Goal: Transaction & Acquisition: Obtain resource

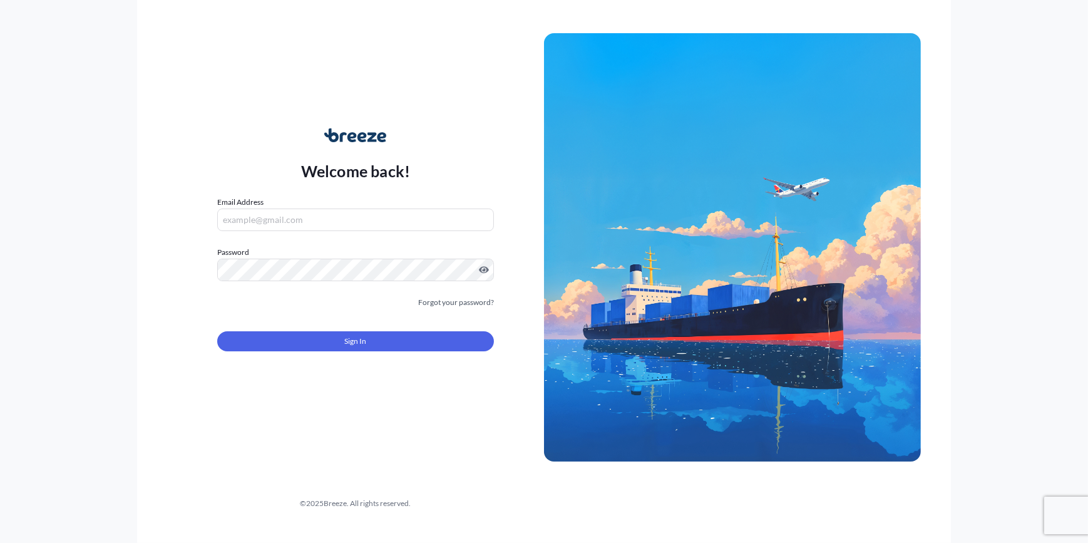
type input "[PERSON_NAME][EMAIL_ADDRESS][PERSON_NAME][DOMAIN_NAME]"
click at [287, 350] on form "Email Address [PERSON_NAME][EMAIL_ADDRESS][PERSON_NAME][DOMAIN_NAME] Password M…" at bounding box center [355, 281] width 277 height 170
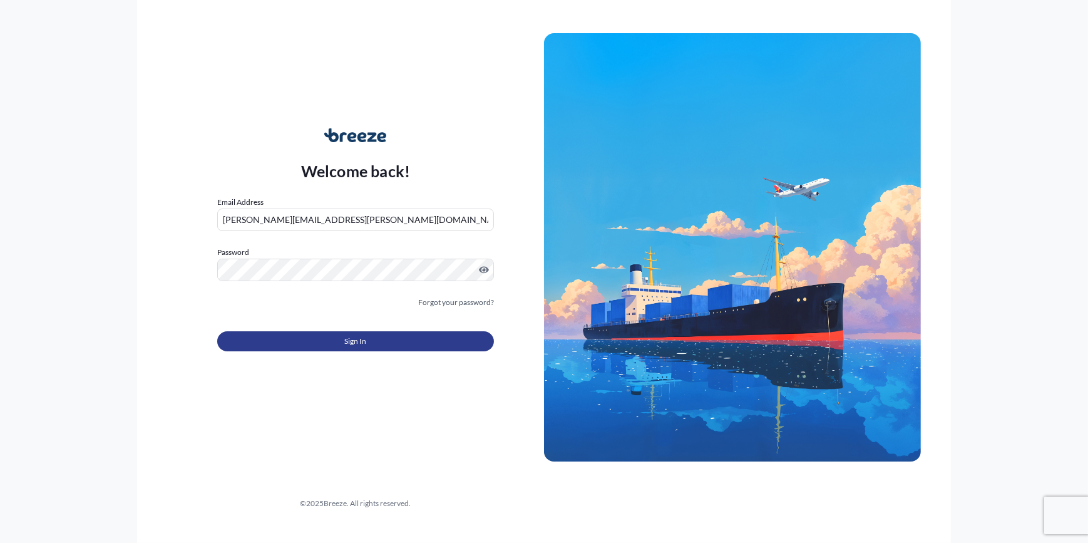
click at [288, 342] on button "Sign In" at bounding box center [355, 341] width 277 height 20
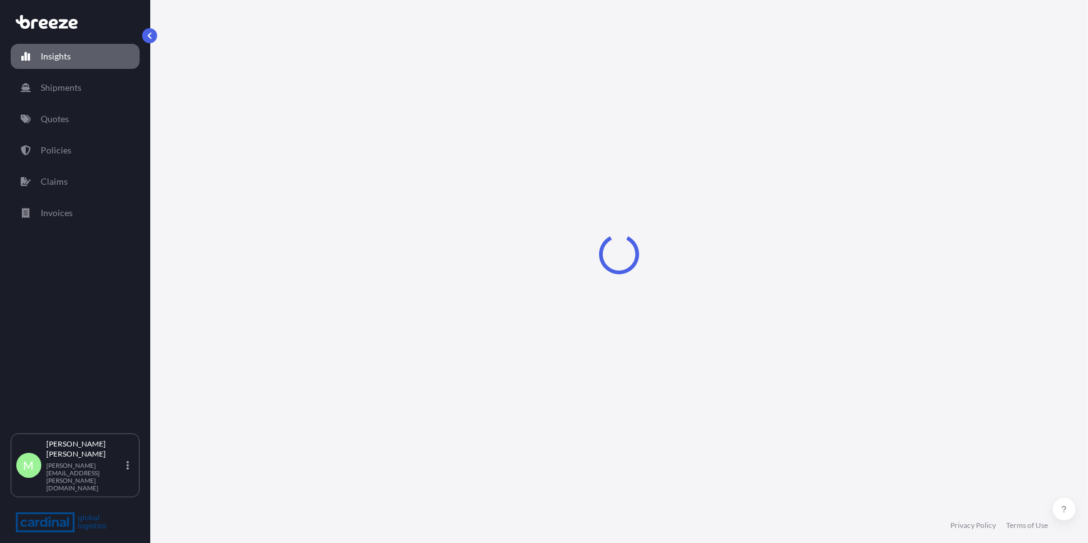
select select "2025"
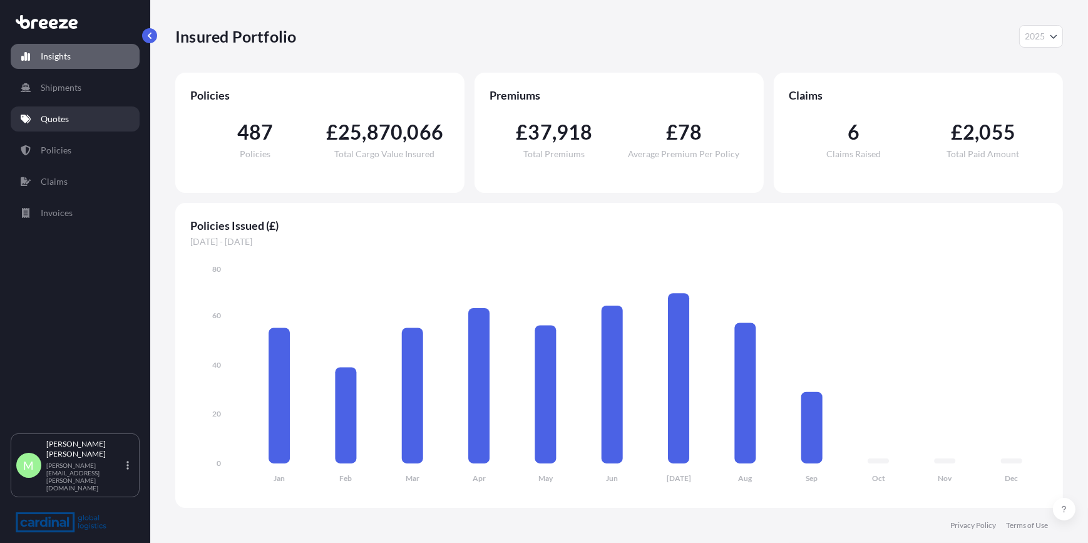
click at [73, 126] on link "Quotes" at bounding box center [75, 118] width 129 height 25
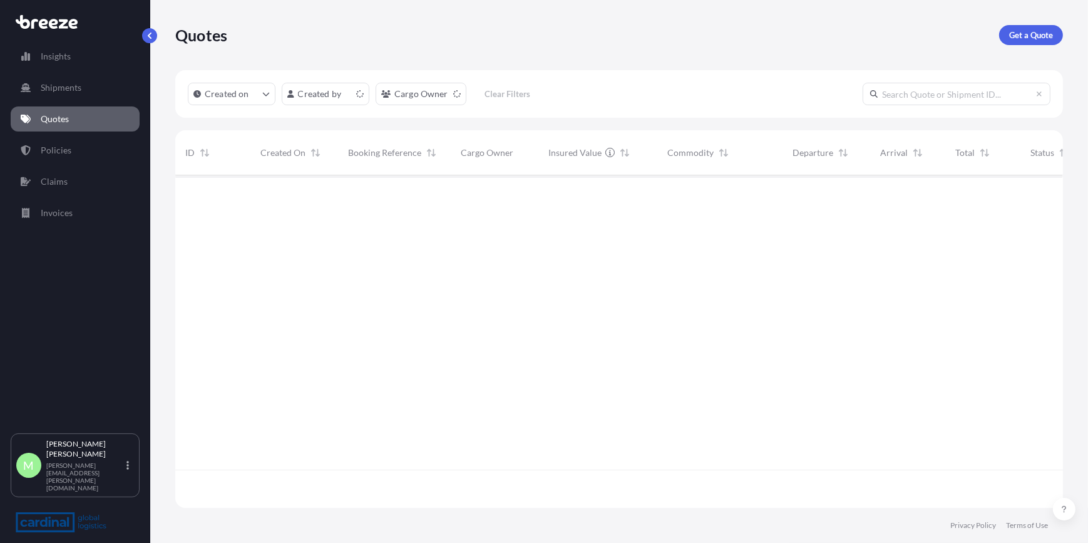
scroll to position [330, 879]
click at [1038, 29] on p "Get a Quote" at bounding box center [1031, 35] width 44 height 13
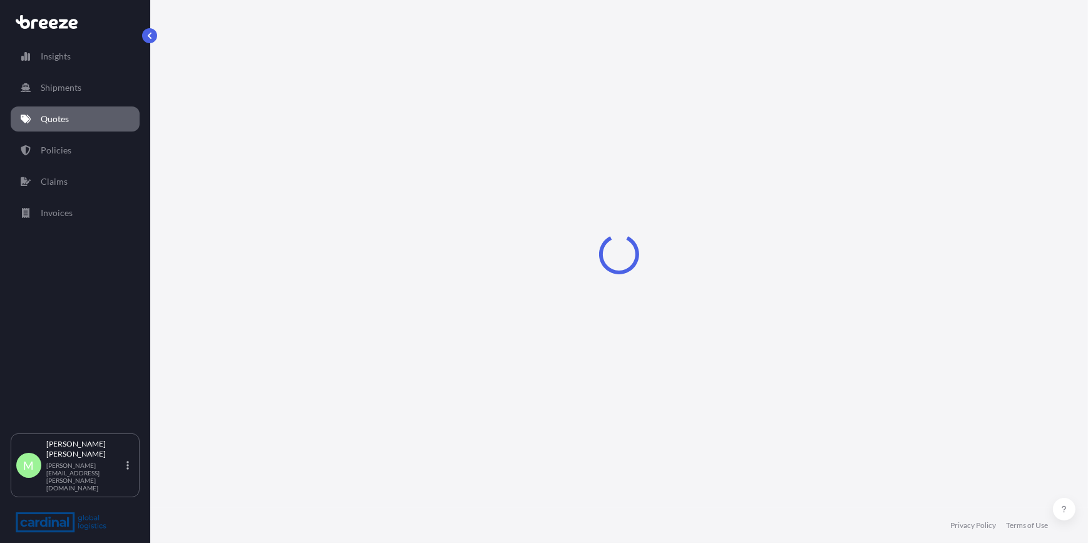
select select "Sea"
select select "1"
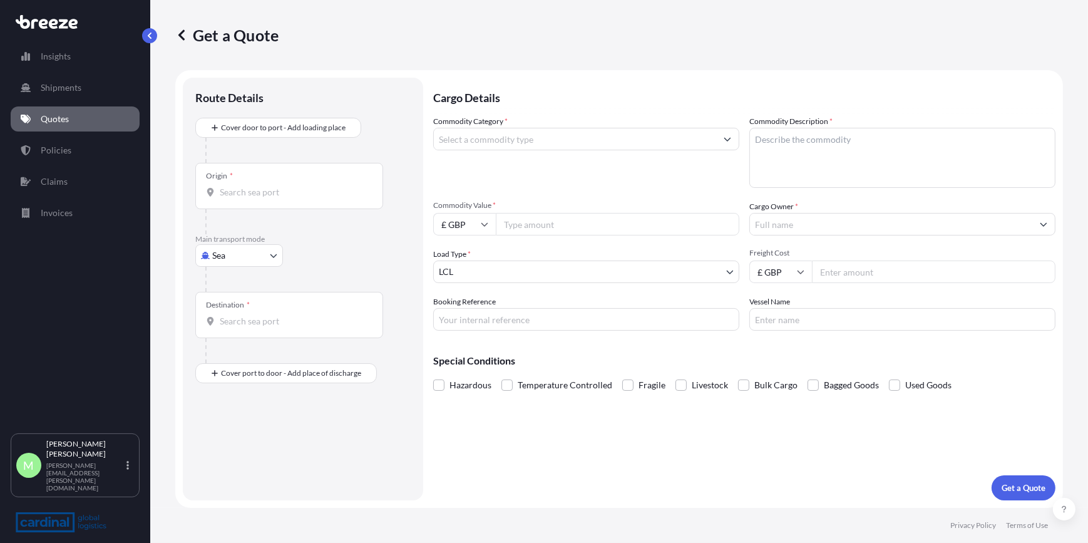
click at [244, 253] on body "Insights Shipments Quotes Policies Claims Invoices M [PERSON_NAME] [PERSON_NAME…" at bounding box center [544, 271] width 1088 height 543
click at [234, 324] on div "Road" at bounding box center [239, 332] width 78 height 23
select select "Road"
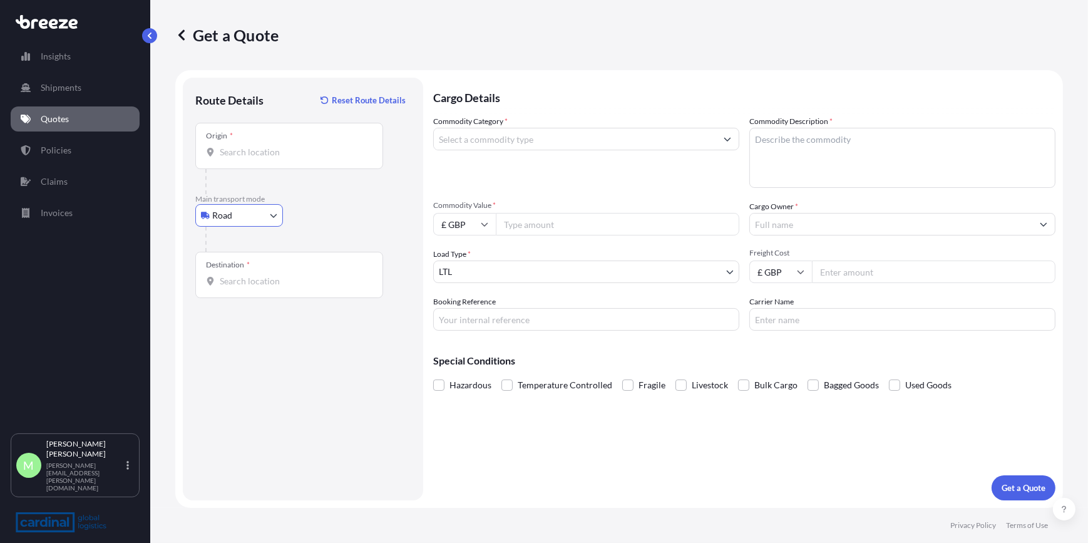
click at [310, 128] on div "Origin *" at bounding box center [289, 146] width 188 height 46
click at [310, 146] on input "Origin *" at bounding box center [294, 152] width 148 height 13
click at [304, 146] on input "Origin *" at bounding box center [294, 152] width 148 height 13
drag, startPoint x: 190, startPoint y: 134, endPoint x: 205, endPoint y: 143, distance: 17.2
click at [193, 135] on div "Route Details Reset Route Details Place of loading Road Road Rail Origin * Plea…" at bounding box center [303, 289] width 240 height 422
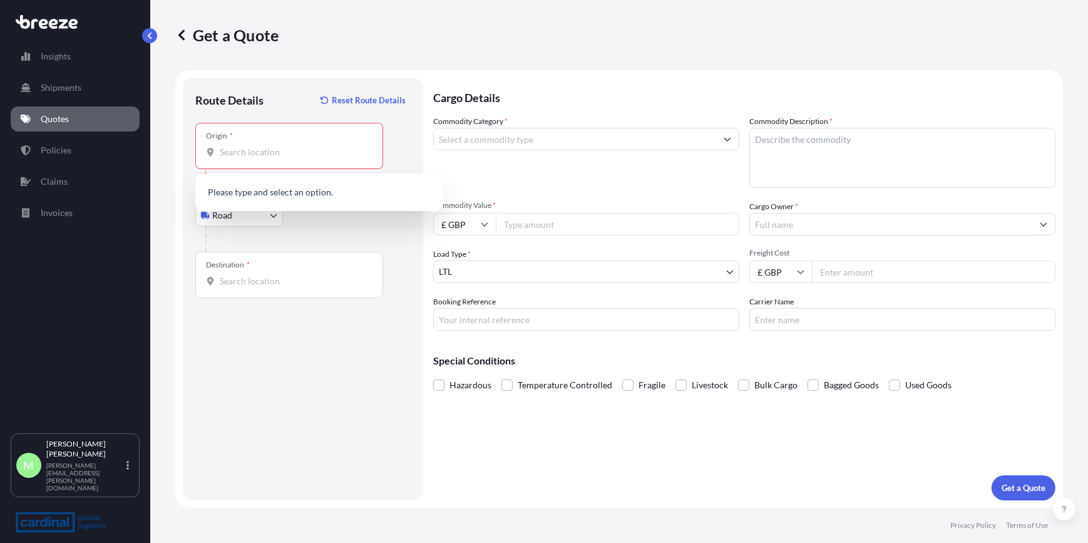
click at [218, 149] on div at bounding box center [289, 152] width 166 height 13
click at [220, 149] on input "Origin * Please select an origin" at bounding box center [294, 152] width 148 height 13
paste input "RG5 4SA"
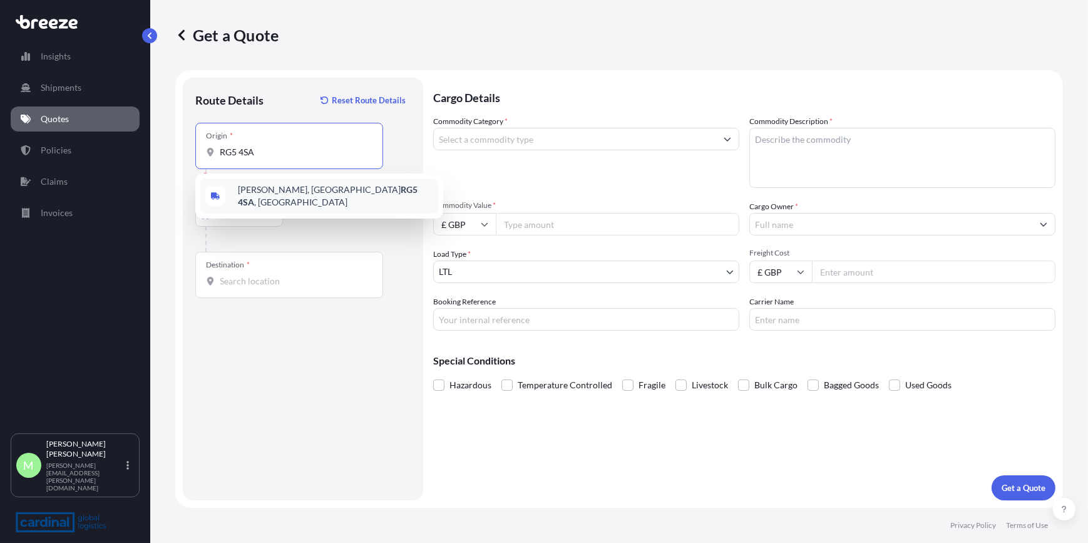
click at [274, 191] on span "[PERSON_NAME], Reading RG5 4SA , [GEOGRAPHIC_DATA]" at bounding box center [335, 195] width 195 height 25
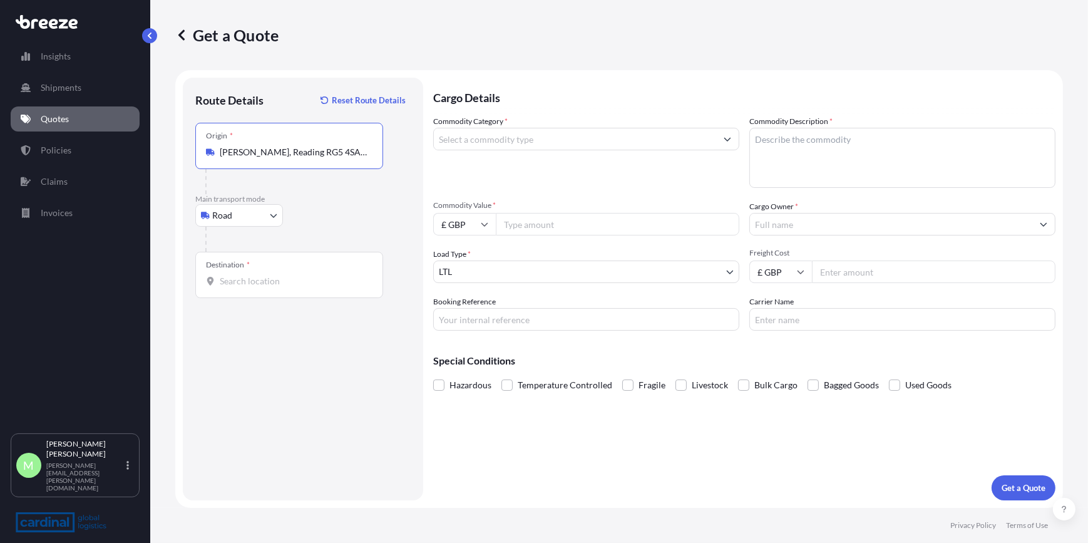
type input "[PERSON_NAME], Reading RG5 4SA, [GEOGRAPHIC_DATA]"
click at [295, 270] on div "Destination *" at bounding box center [289, 275] width 188 height 46
click at [295, 275] on input "Destination *" at bounding box center [294, 281] width 148 height 13
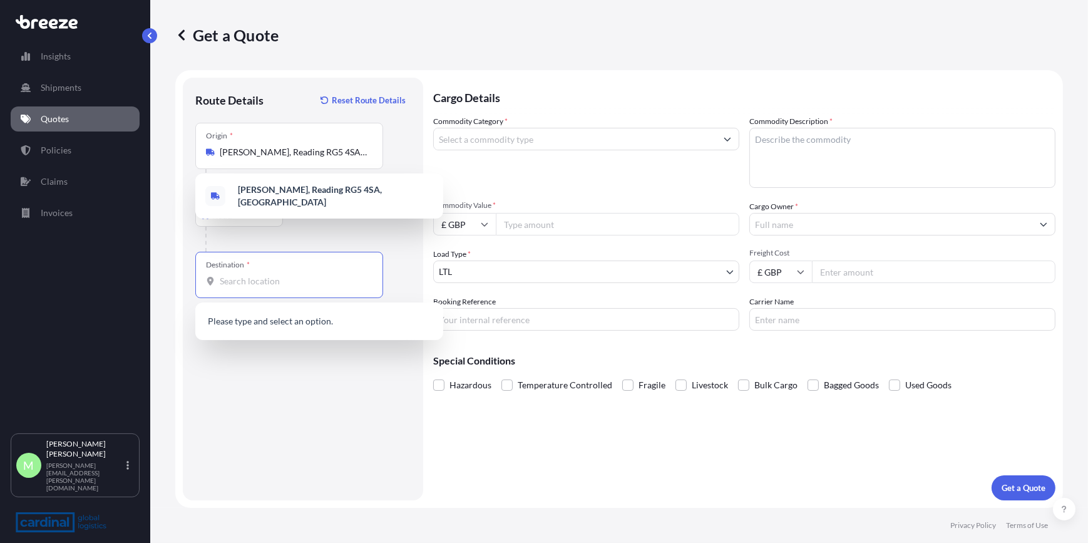
paste input "EC3M 5AL"
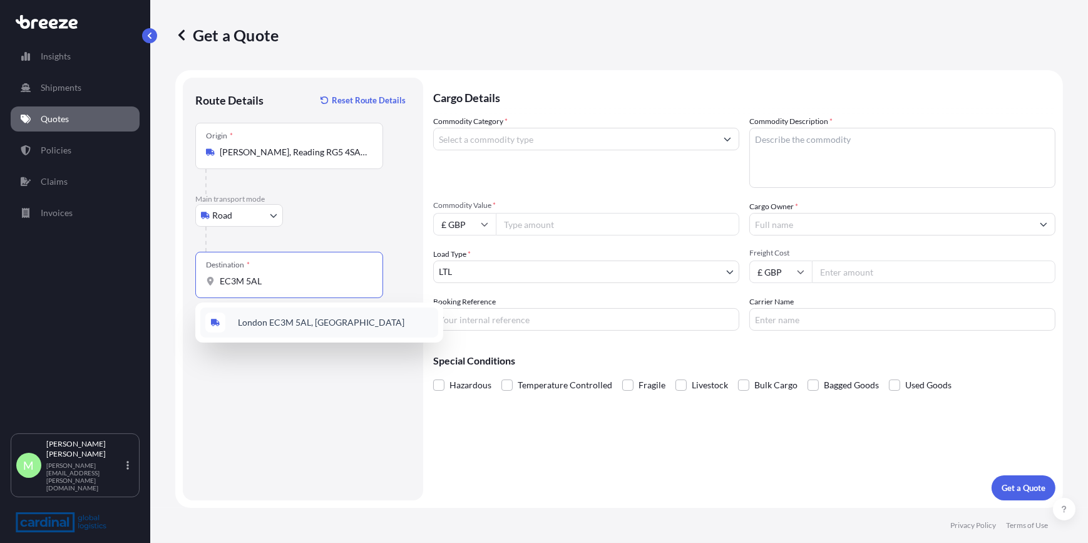
click at [288, 317] on span "London EC3M 5AL, [GEOGRAPHIC_DATA]" at bounding box center [321, 322] width 166 height 13
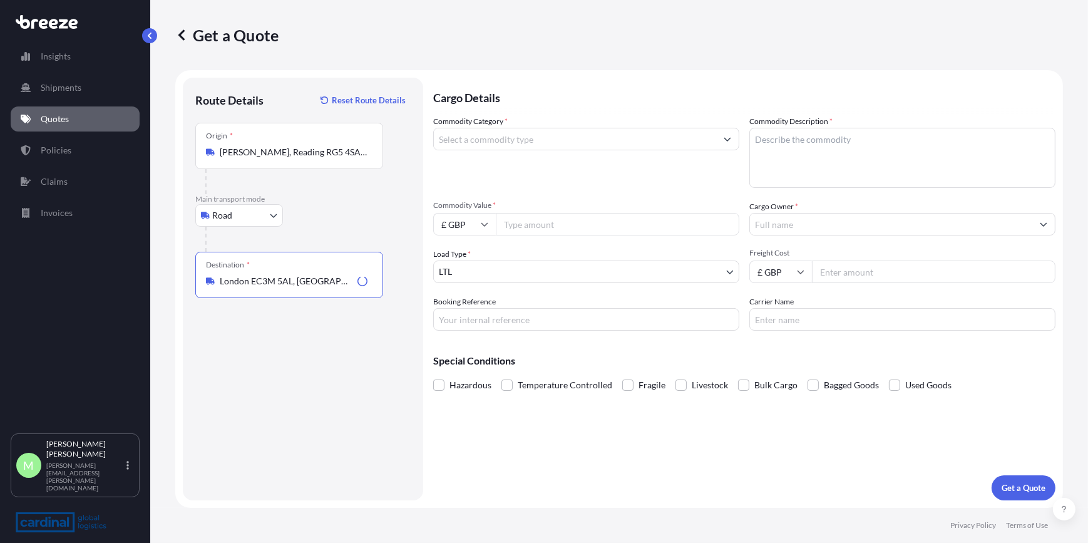
type input "London EC3M 5AL, [GEOGRAPHIC_DATA]"
click at [503, 143] on input "Commodity Category *" at bounding box center [575, 139] width 282 height 23
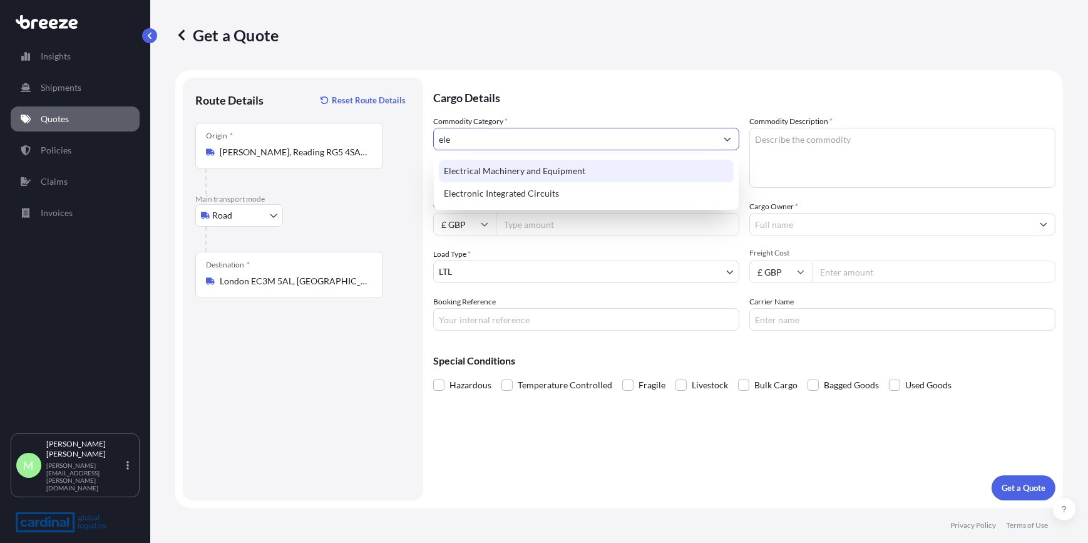
click at [516, 168] on div "Electrical Machinery and Equipment" at bounding box center [586, 171] width 295 height 23
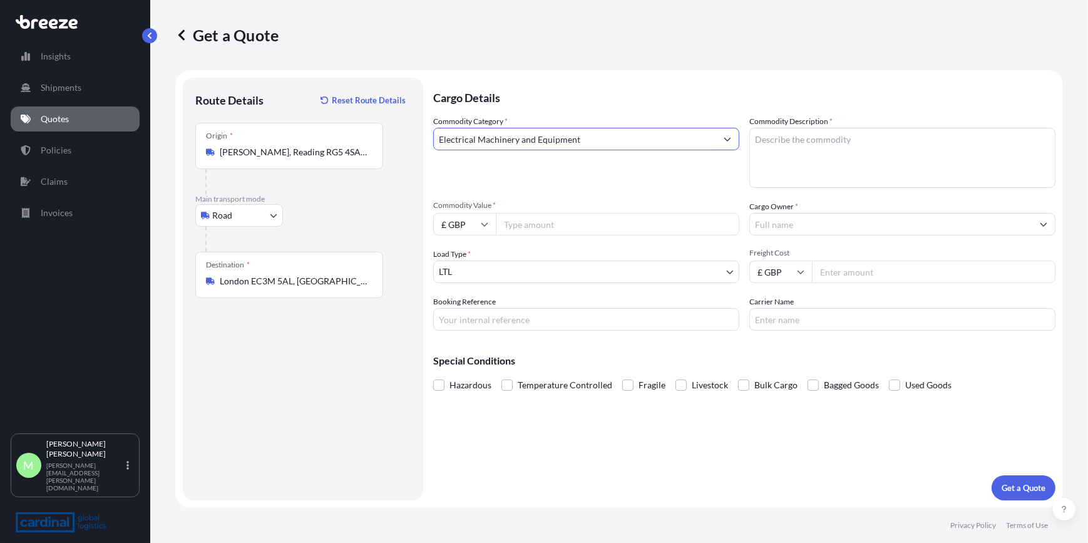
type input "Electrical Machinery and Equipment"
click at [872, 155] on textarea "Commodity Description *" at bounding box center [902, 158] width 306 height 60
type textarea "cables"
click at [529, 225] on input "Commodity Value *" at bounding box center [617, 224] width 243 height 23
type input "1090"
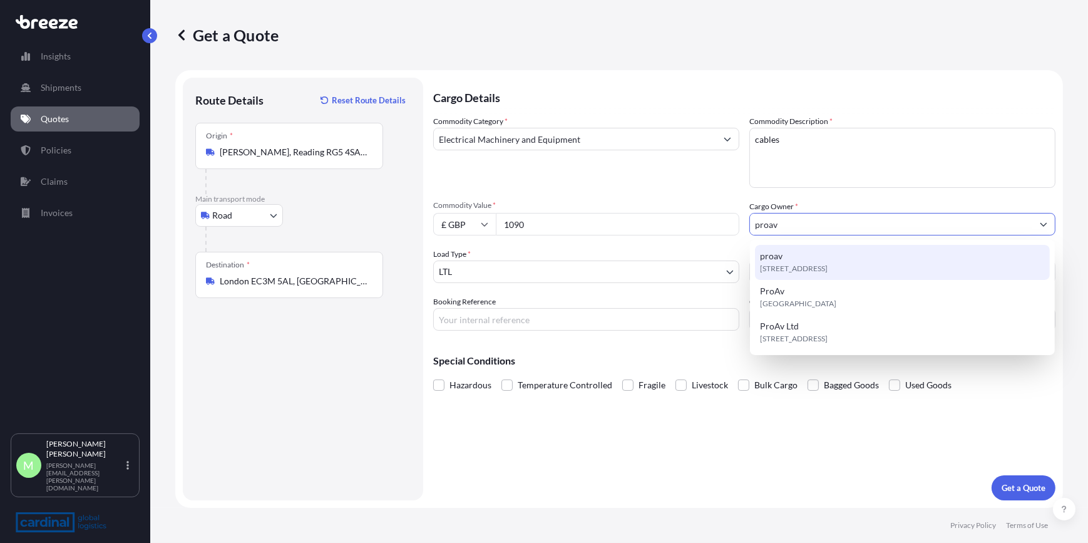
click at [828, 260] on div "[STREET_ADDRESS]" at bounding box center [902, 262] width 295 height 35
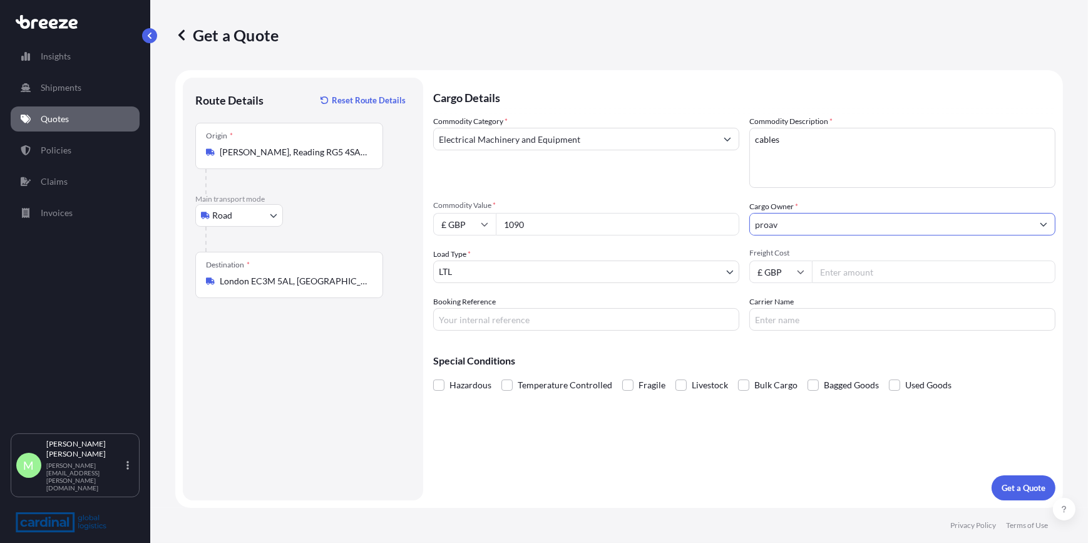
type input "proav"
click at [839, 264] on input "Freight Cost" at bounding box center [933, 271] width 243 height 23
click at [572, 220] on input "1090" at bounding box center [617, 224] width 243 height 23
drag, startPoint x: 587, startPoint y: 223, endPoint x: 425, endPoint y: 217, distance: 162.2
click at [414, 218] on form "Route Details Reset Route Details Place of loading Road Road Rail Origin * [PER…" at bounding box center [618, 288] width 887 height 437
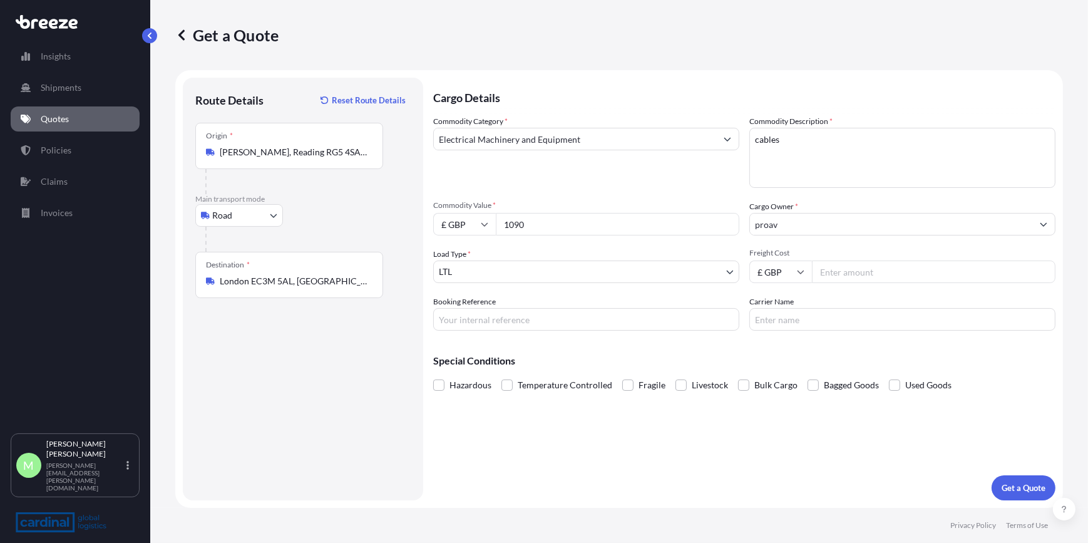
click at [525, 226] on input "1090" at bounding box center [617, 224] width 243 height 23
drag, startPoint x: 496, startPoint y: 227, endPoint x: 469, endPoint y: 225, distance: 27.0
click at [470, 225] on div "£ GBP 1090" at bounding box center [586, 224] width 306 height 23
click at [593, 218] on input "1090" at bounding box center [617, 224] width 243 height 23
type input "32525.05"
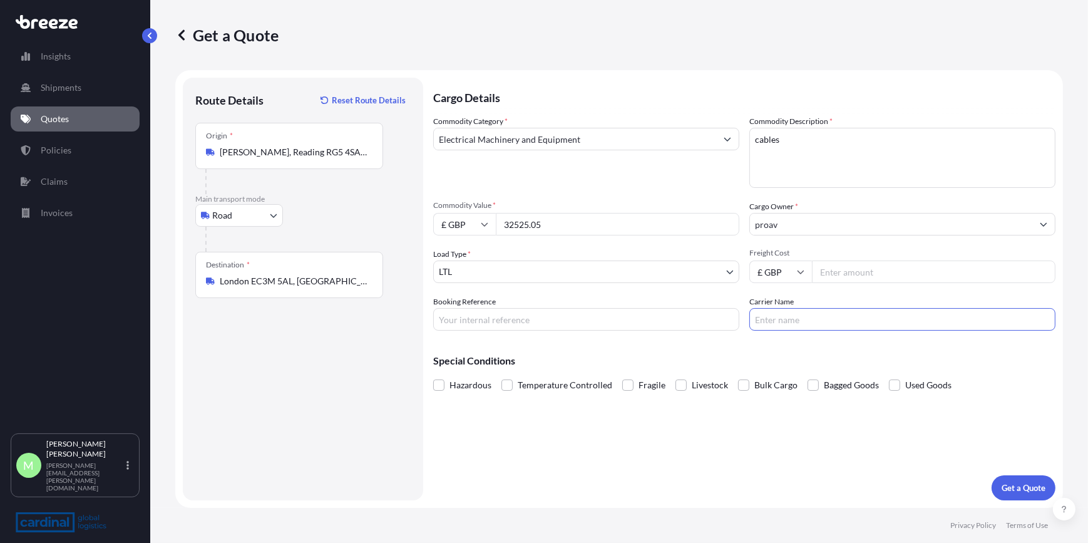
click at [839, 320] on input "Carrier Name" at bounding box center [902, 319] width 306 height 23
click at [833, 279] on input "Freight Cost" at bounding box center [933, 271] width 243 height 23
type input "1090"
click at [999, 483] on button "Get a Quote" at bounding box center [1023, 487] width 64 height 25
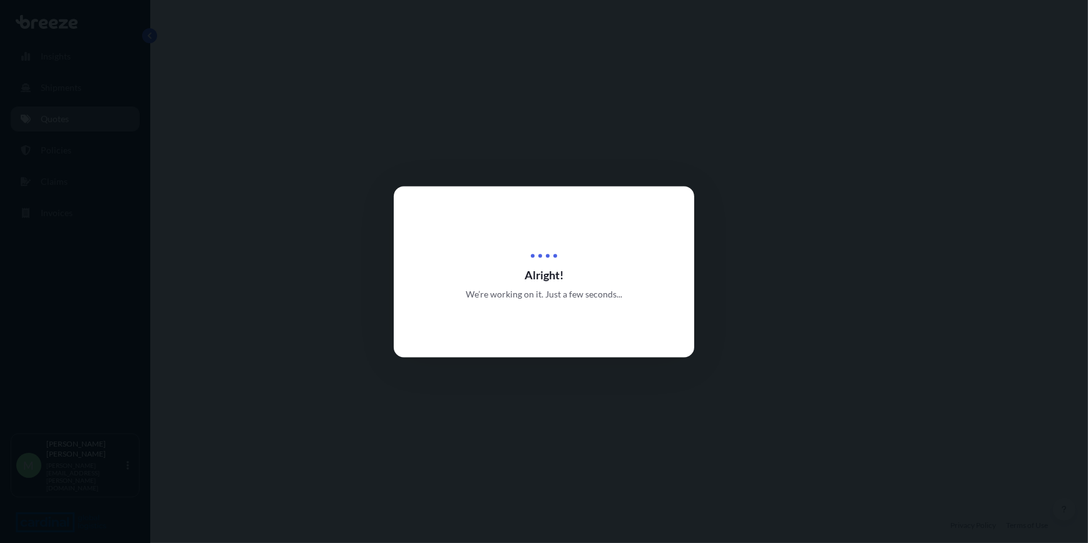
select select "Road"
select select "1"
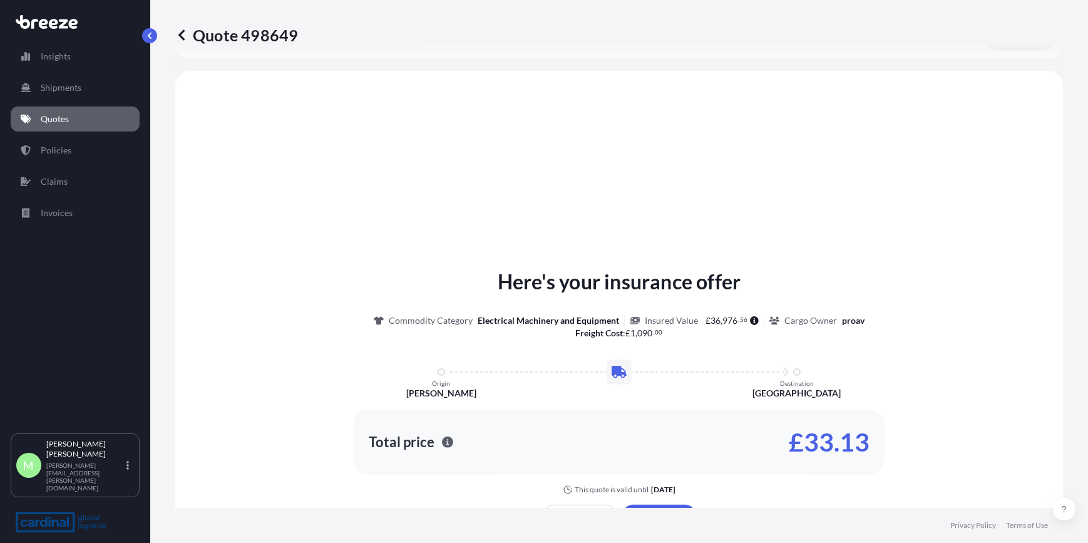
scroll to position [376, 0]
